Goal: Find specific page/section: Find specific page/section

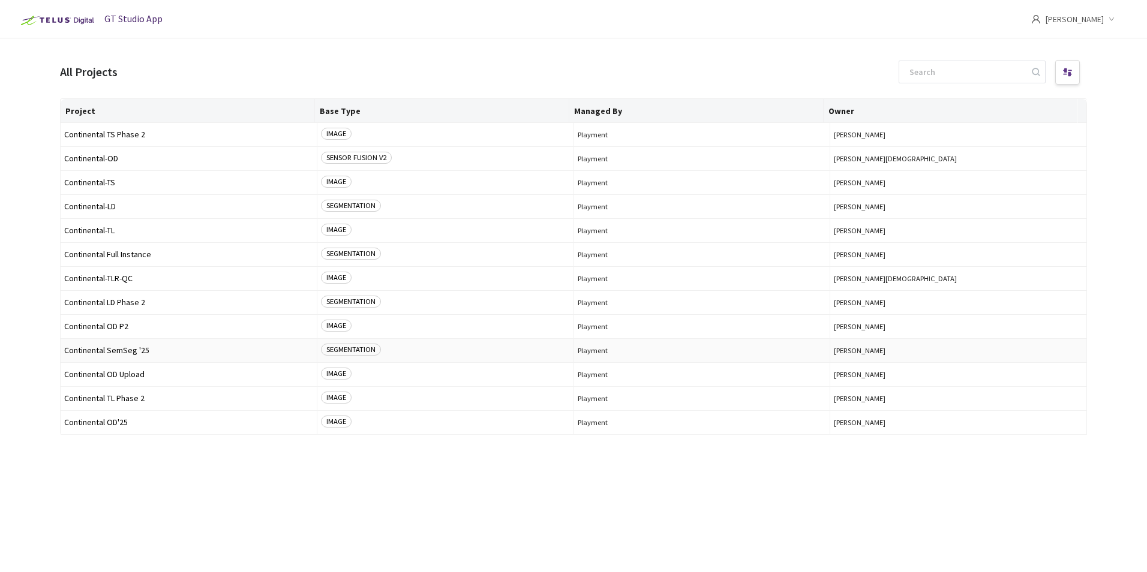
click at [133, 351] on span "Continental SemSeg '25" at bounding box center [188, 350] width 249 height 9
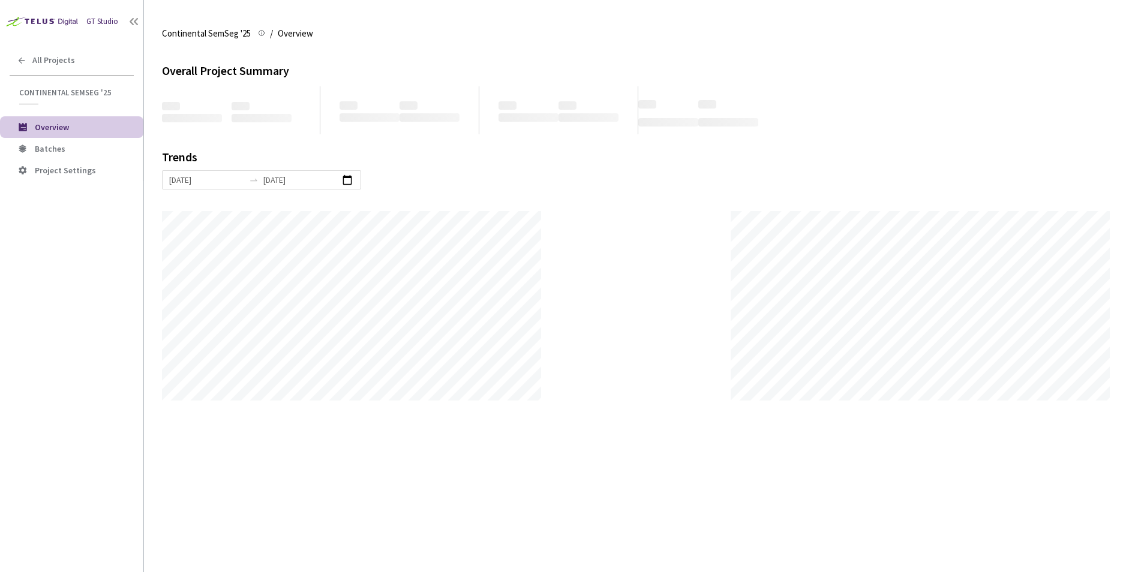
scroll to position [572, 1147]
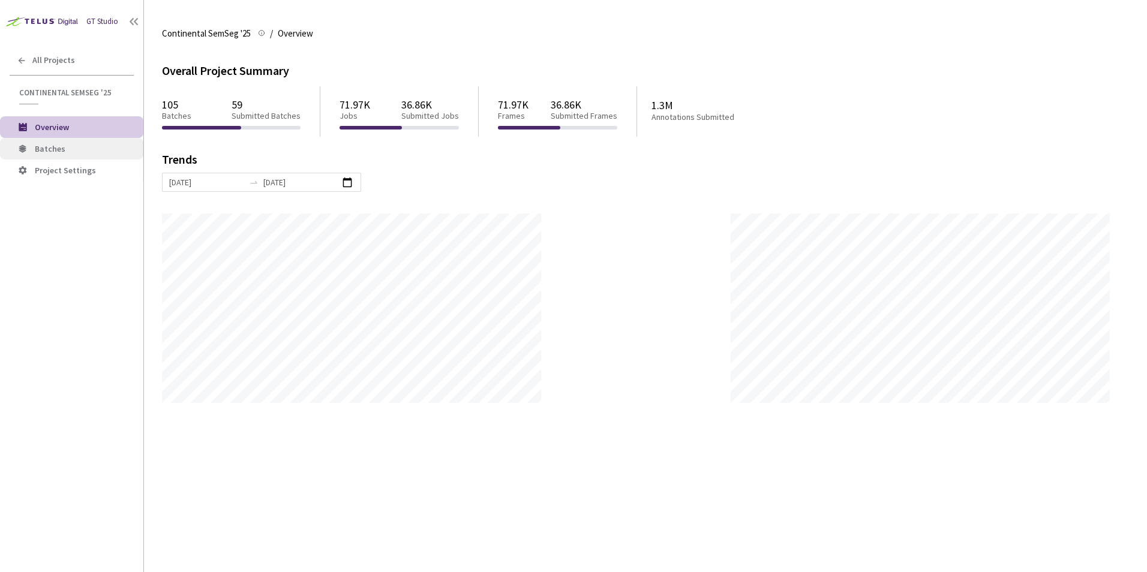
click at [81, 153] on span "Batches" at bounding box center [84, 149] width 99 height 10
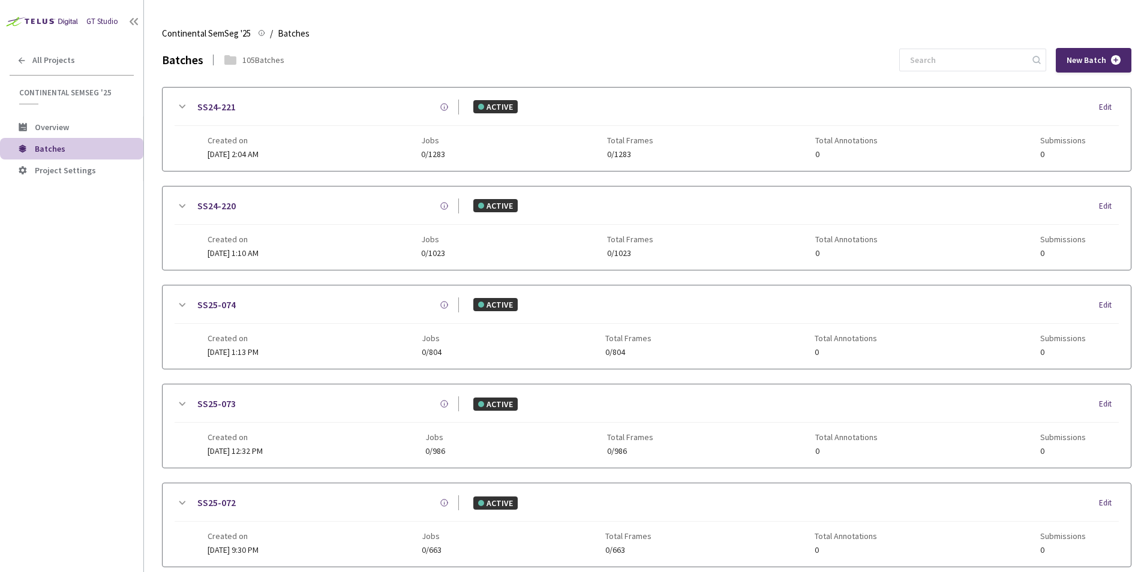
click at [184, 109] on icon at bounding box center [182, 107] width 14 height 14
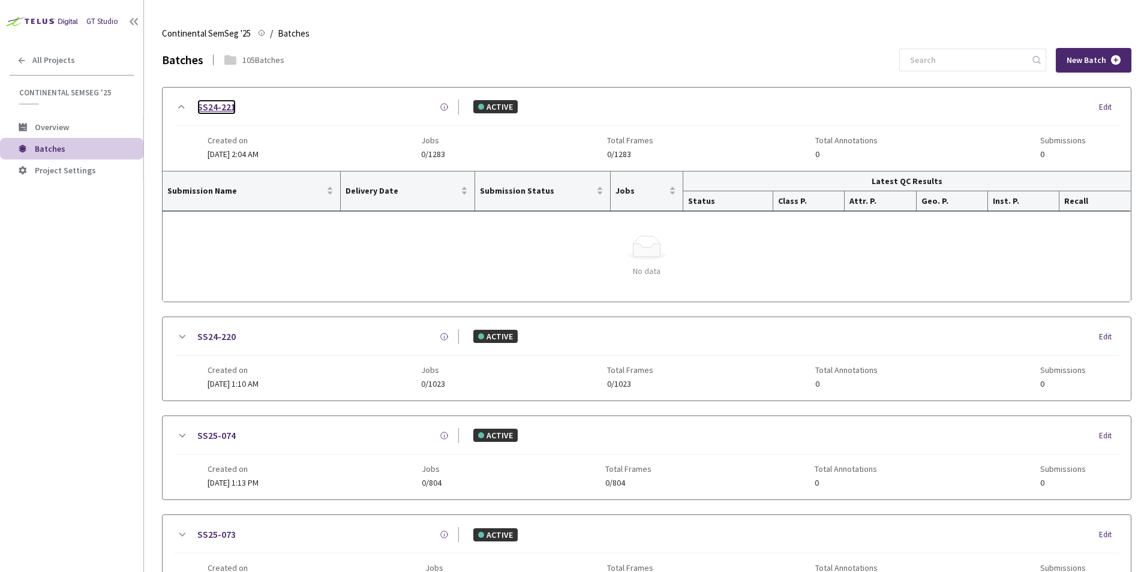
click at [230, 110] on link "SS24-221" at bounding box center [216, 107] width 38 height 15
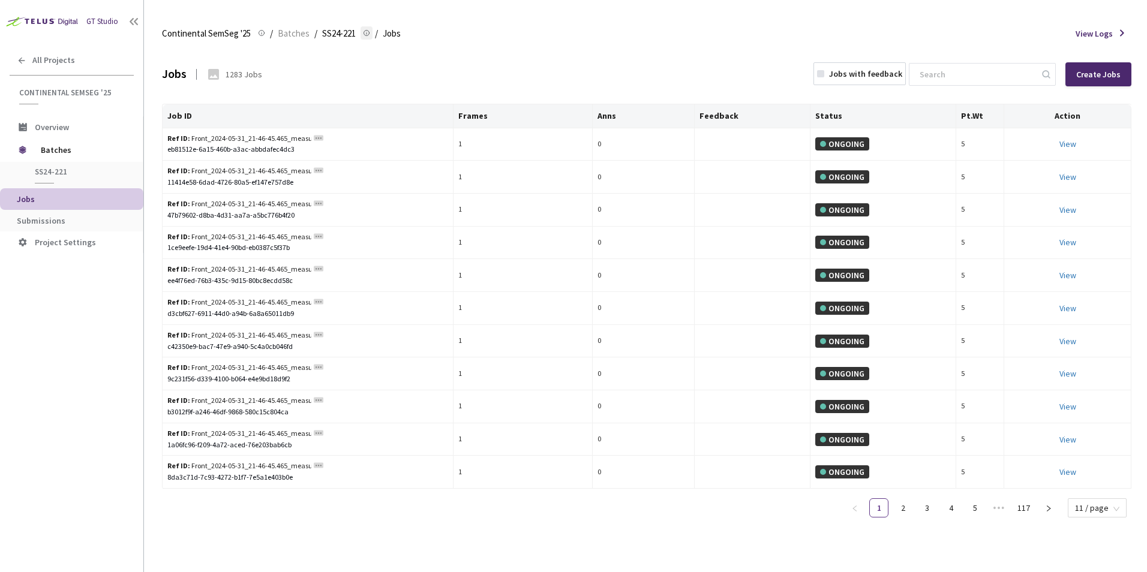
click at [368, 32] on icon at bounding box center [366, 33] width 7 height 14
